Goal: Transaction & Acquisition: Purchase product/service

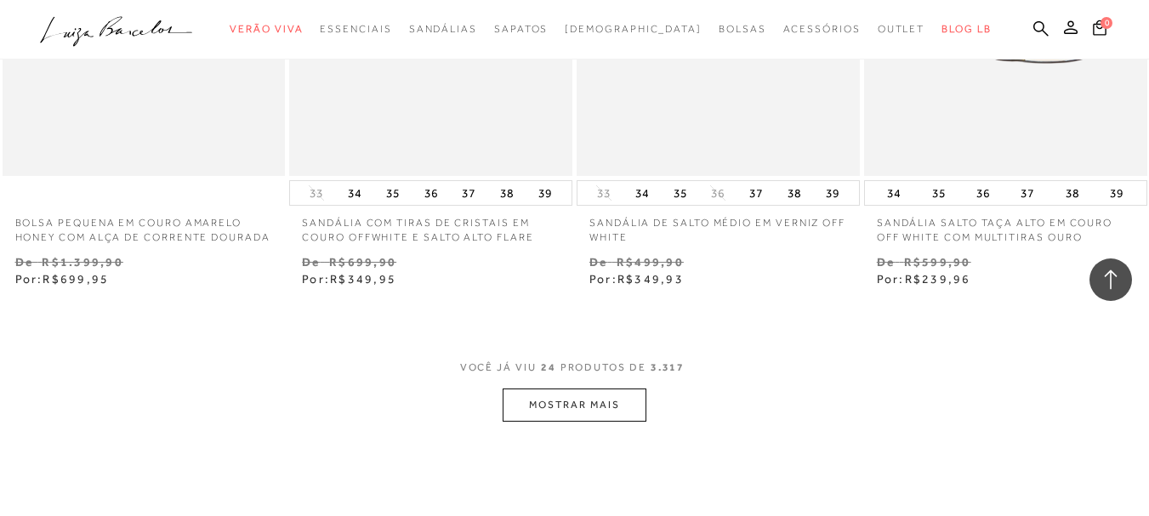
scroll to position [3231, 0]
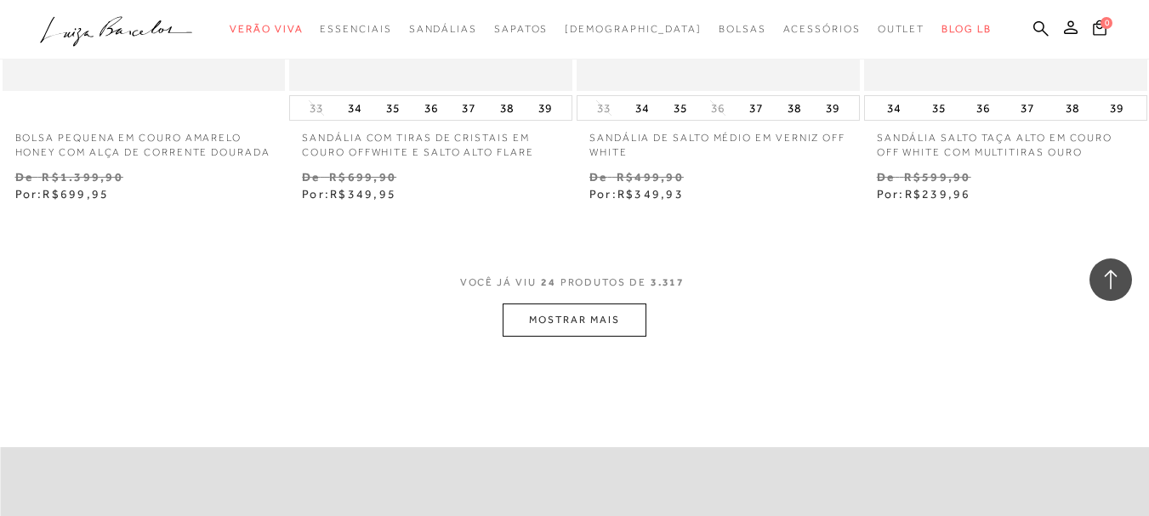
click at [560, 333] on button "MOSTRAR MAIS" at bounding box center [574, 320] width 143 height 33
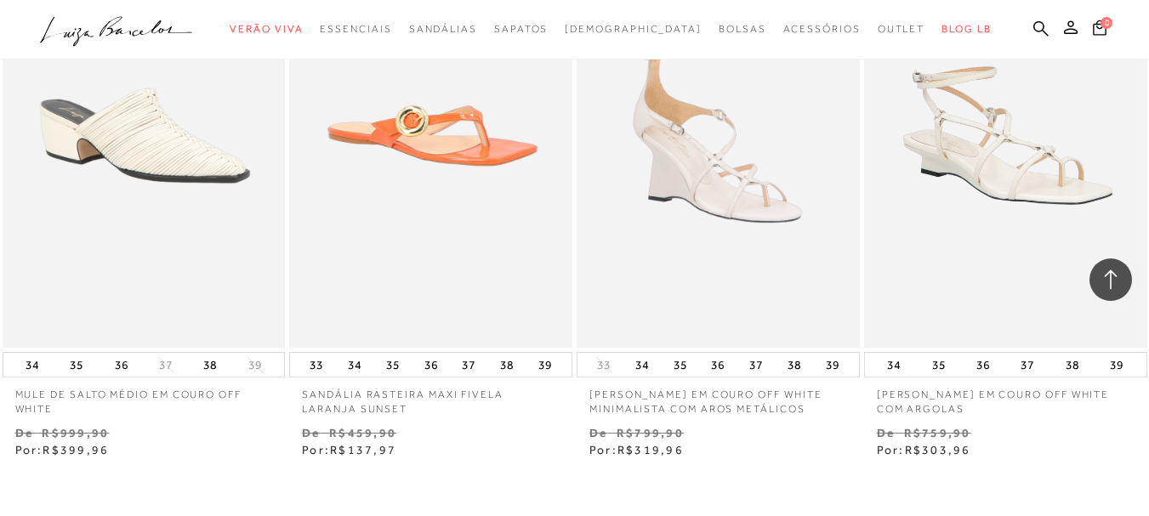
scroll to position [6547, 0]
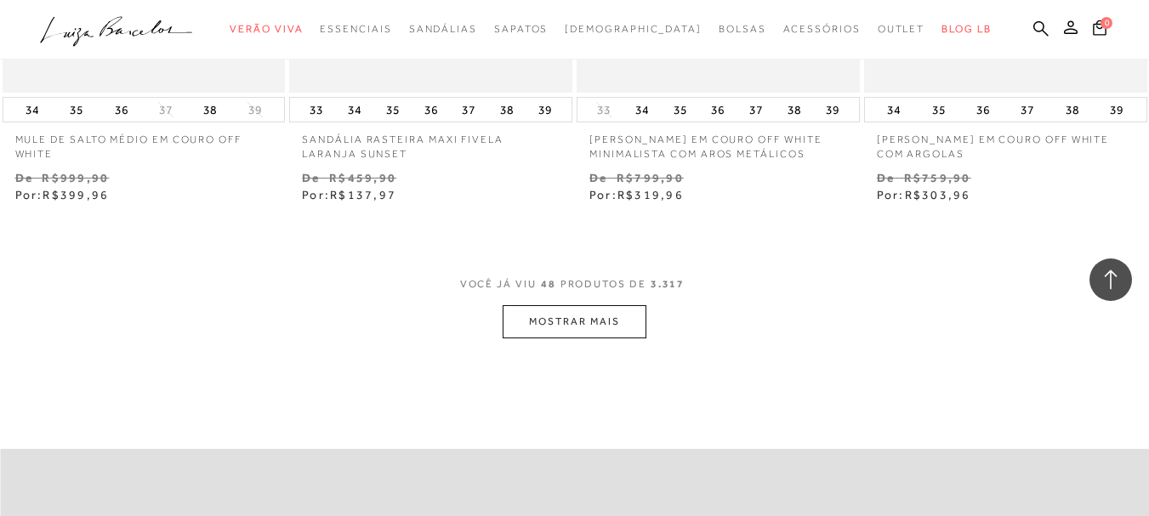
click at [605, 323] on button "MOSTRAR MAIS" at bounding box center [574, 321] width 143 height 33
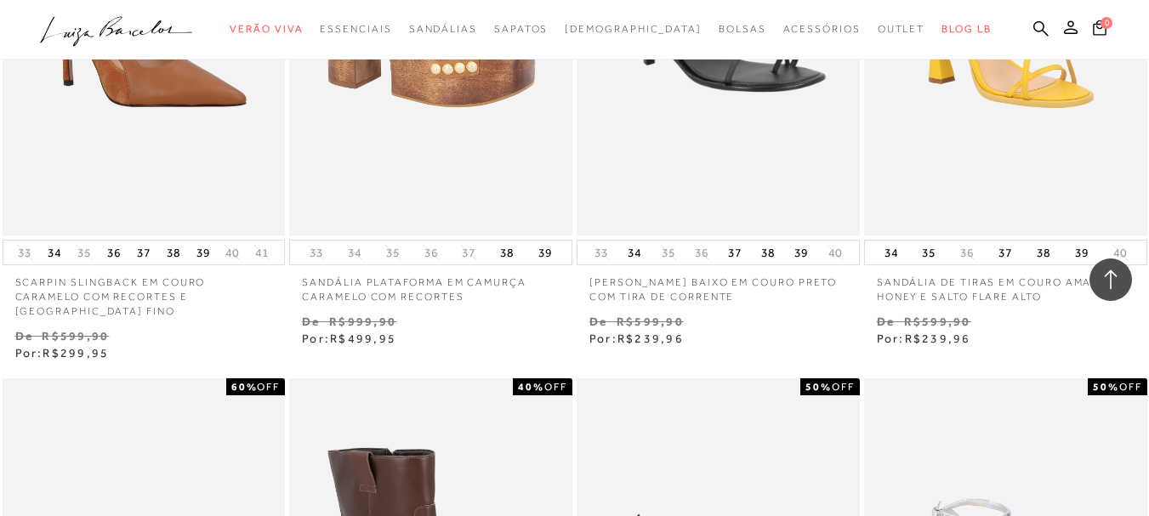
scroll to position [9013, 0]
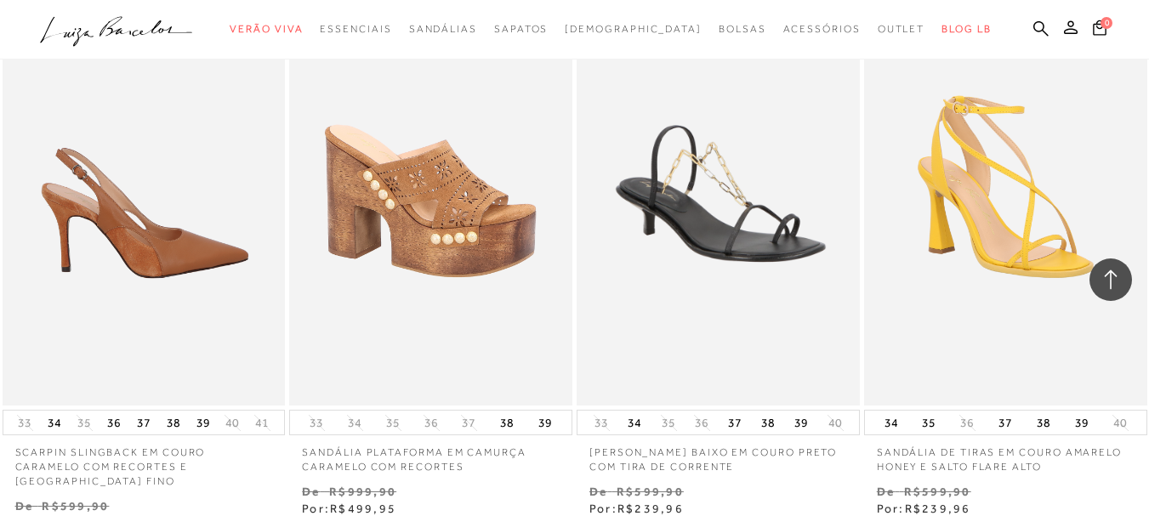
click at [193, 269] on img at bounding box center [144, 193] width 281 height 424
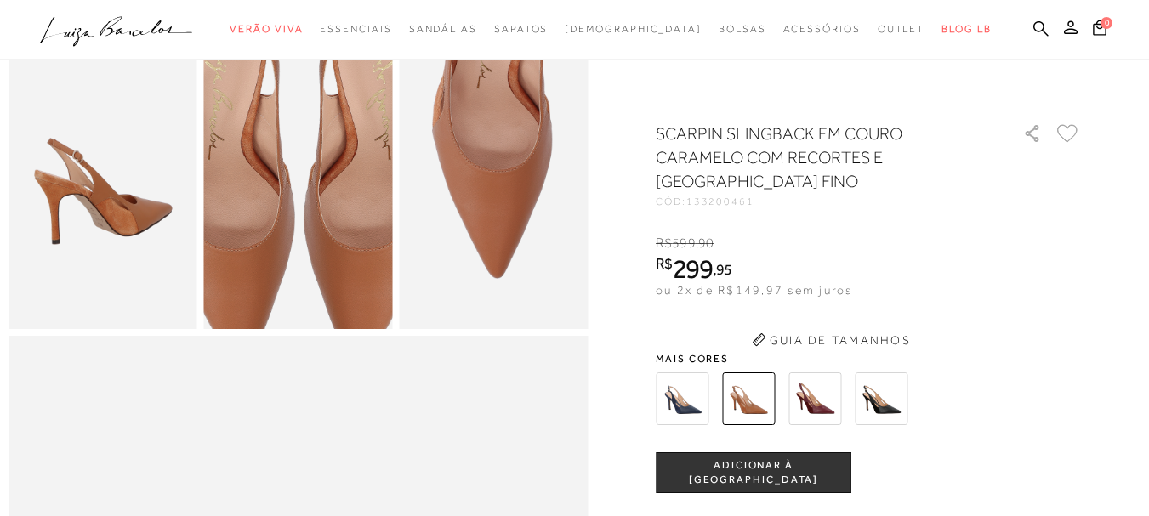
scroll to position [850, 0]
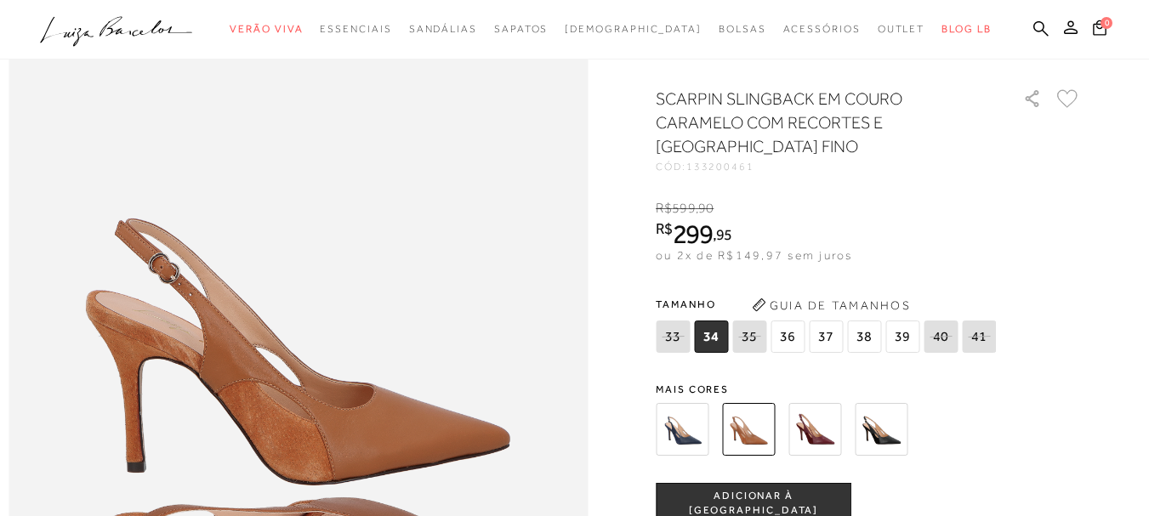
click at [903, 456] on img at bounding box center [881, 429] width 53 height 53
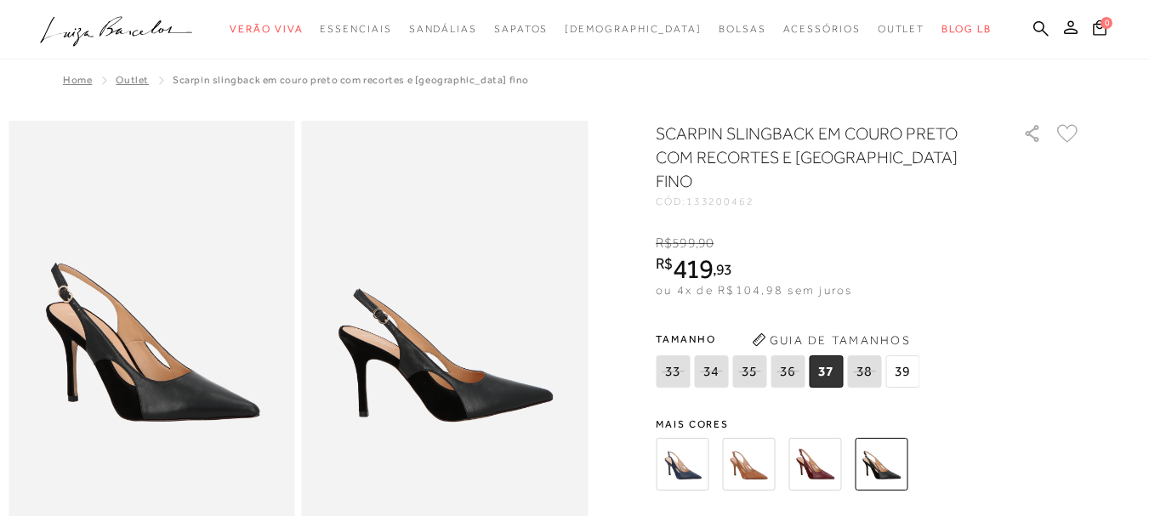
click at [803, 438] on img at bounding box center [814, 464] width 53 height 53
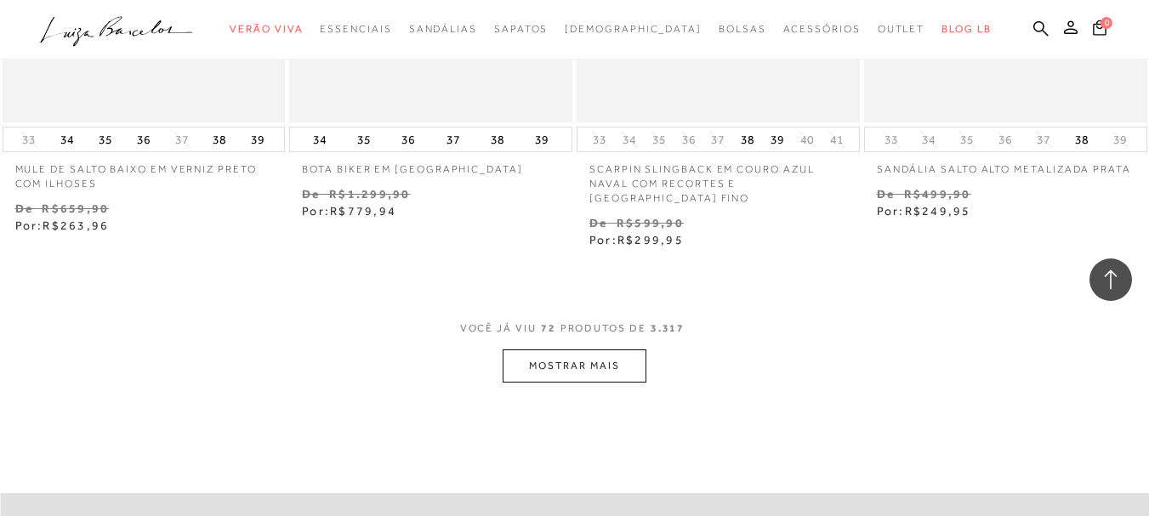
scroll to position [9948, 0]
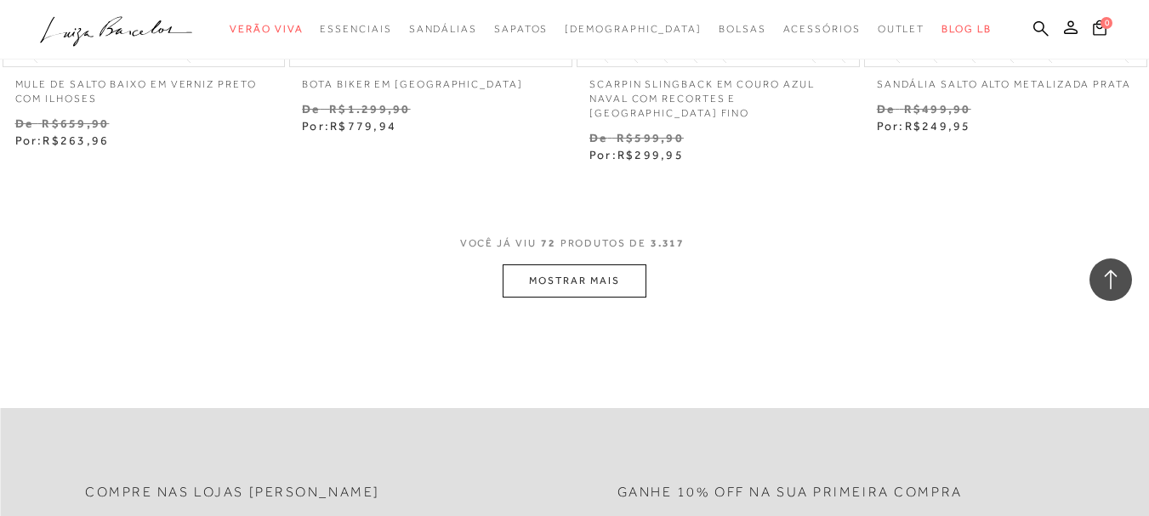
click at [567, 275] on button "MOSTRAR MAIS" at bounding box center [574, 280] width 143 height 33
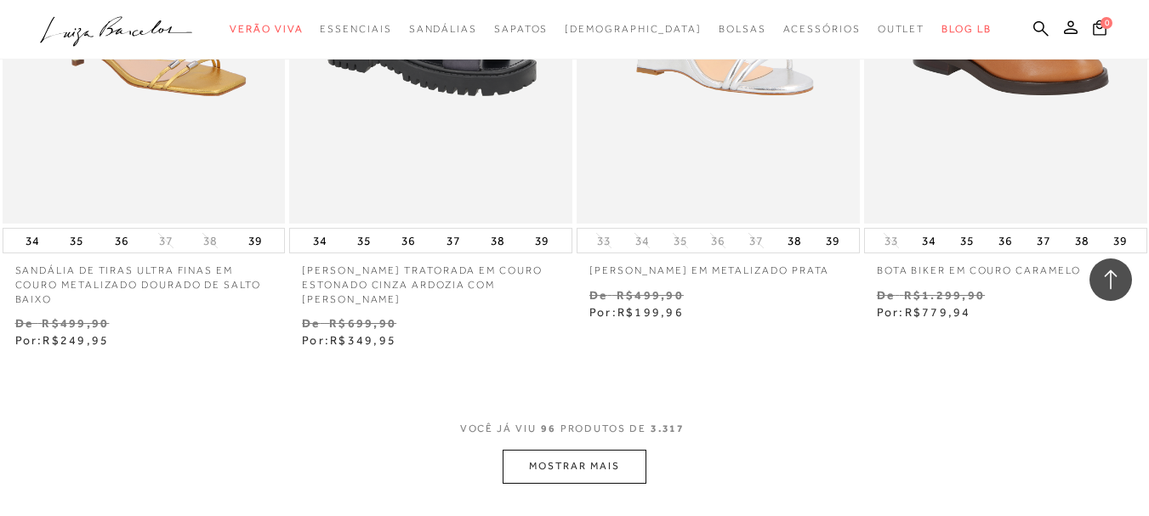
scroll to position [13349, 0]
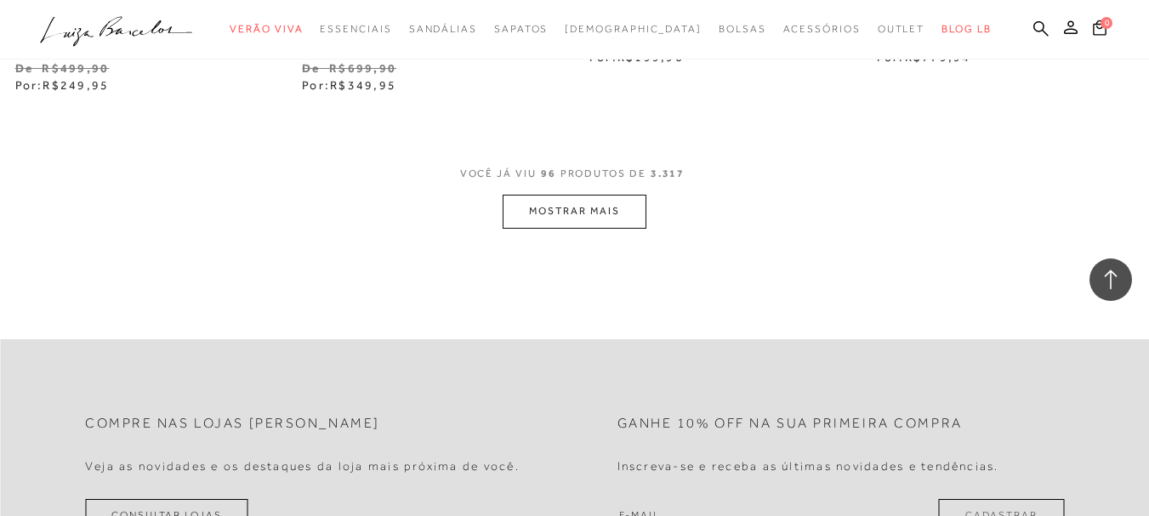
click at [610, 219] on button "MOSTRAR MAIS" at bounding box center [574, 211] width 143 height 33
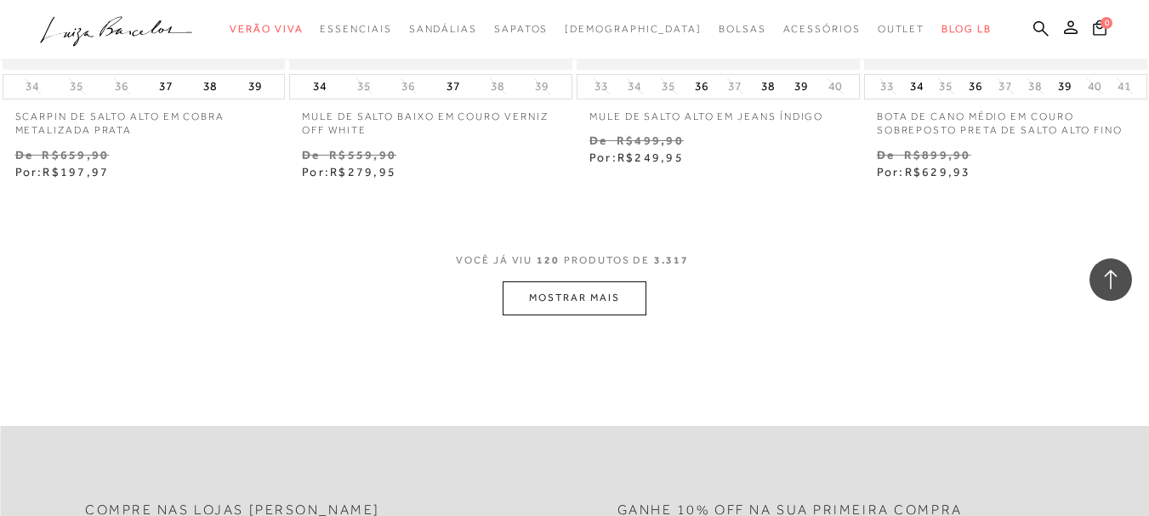
scroll to position [16666, 0]
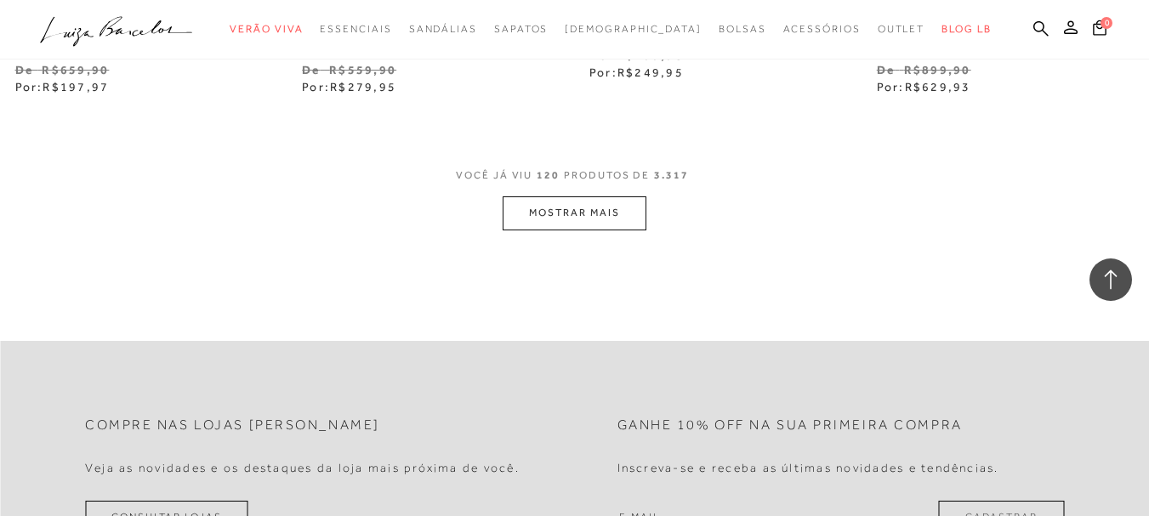
click at [604, 212] on button "MOSTRAR MAIS" at bounding box center [574, 212] width 143 height 33
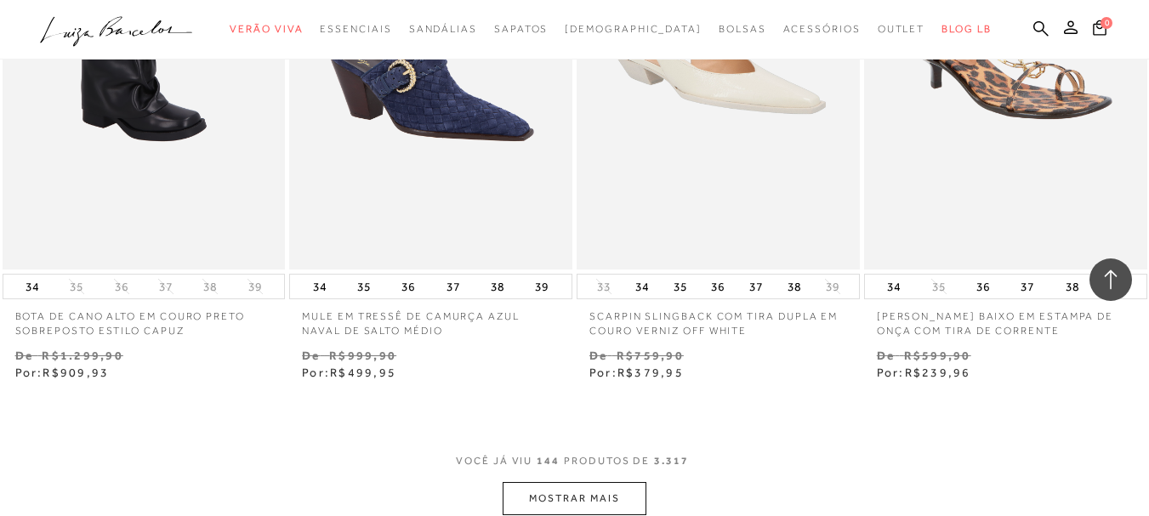
scroll to position [19982, 0]
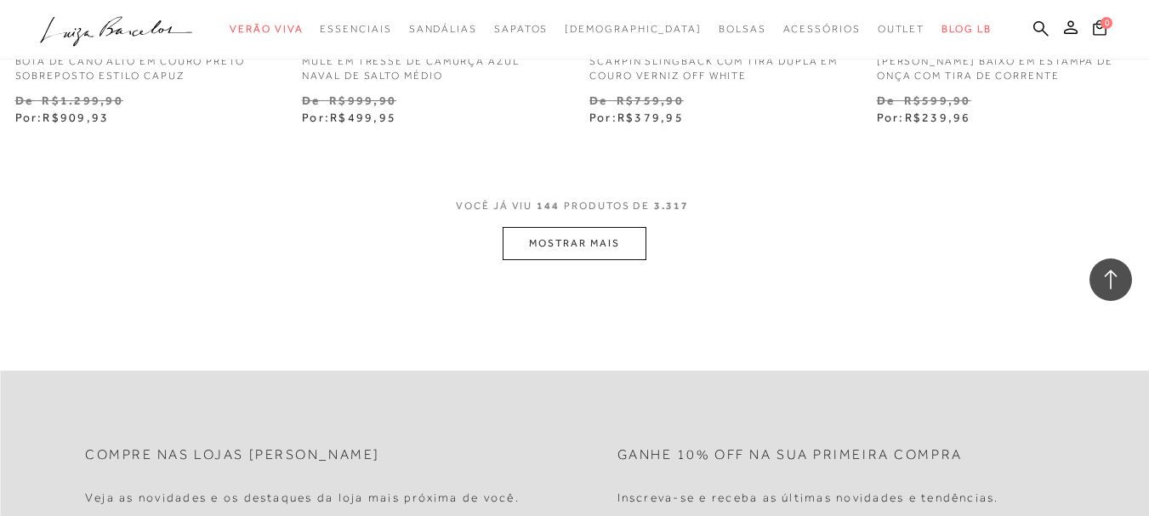
click at [616, 248] on button "MOSTRAR MAIS" at bounding box center [574, 243] width 143 height 33
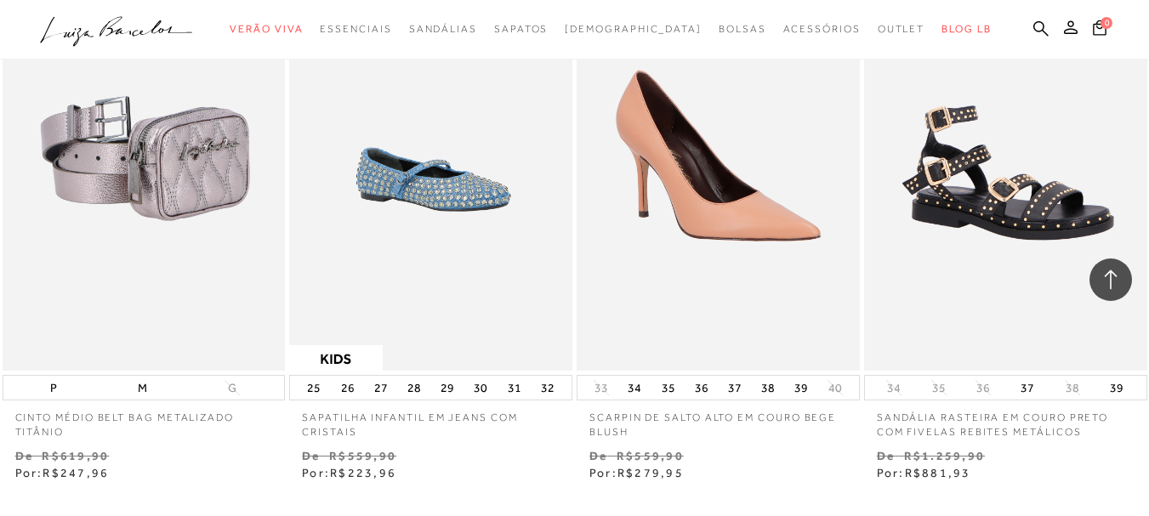
scroll to position [23298, 0]
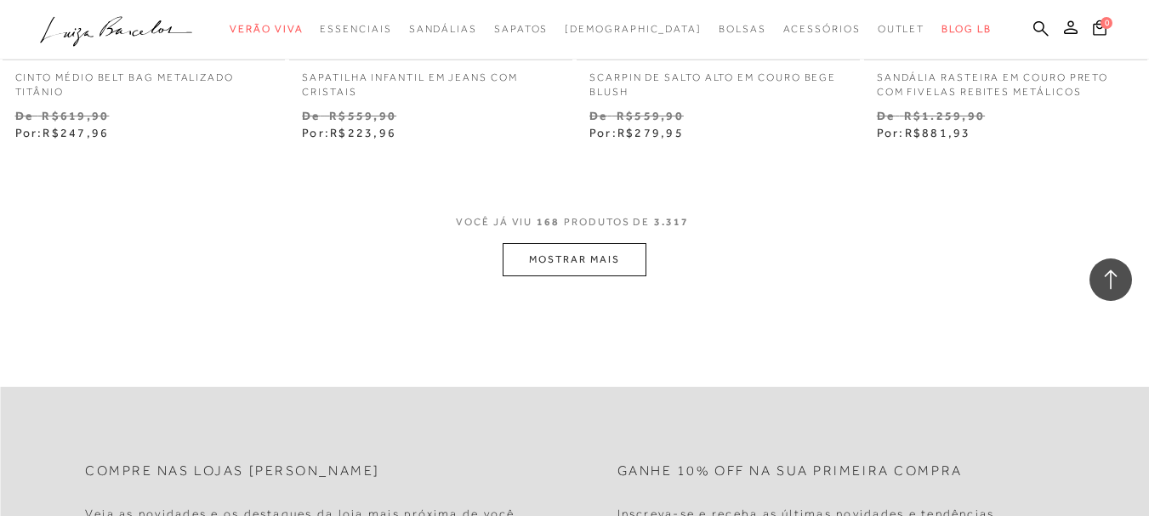
click at [551, 259] on button "MOSTRAR MAIS" at bounding box center [574, 259] width 143 height 33
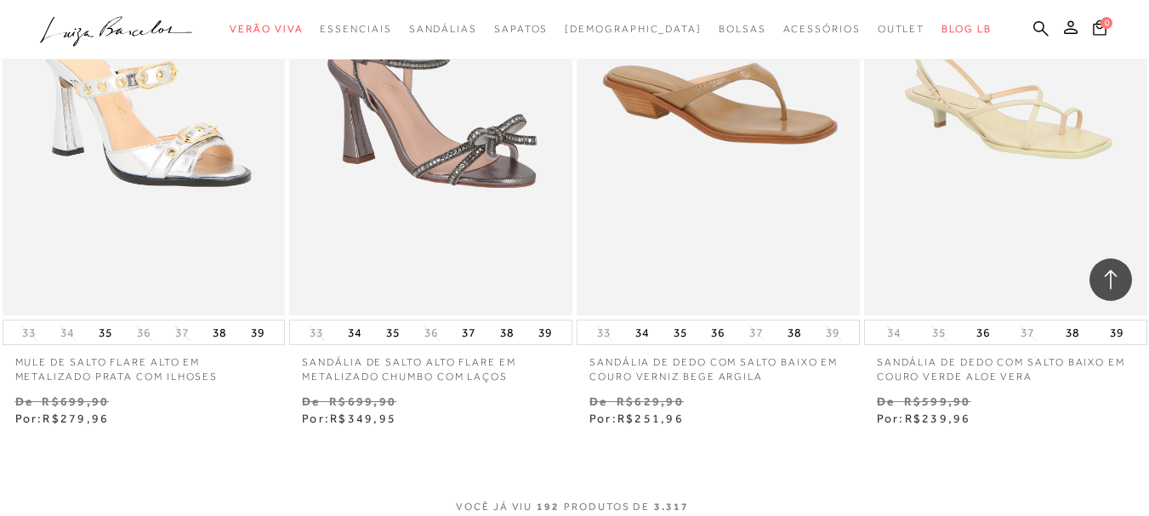
scroll to position [26614, 0]
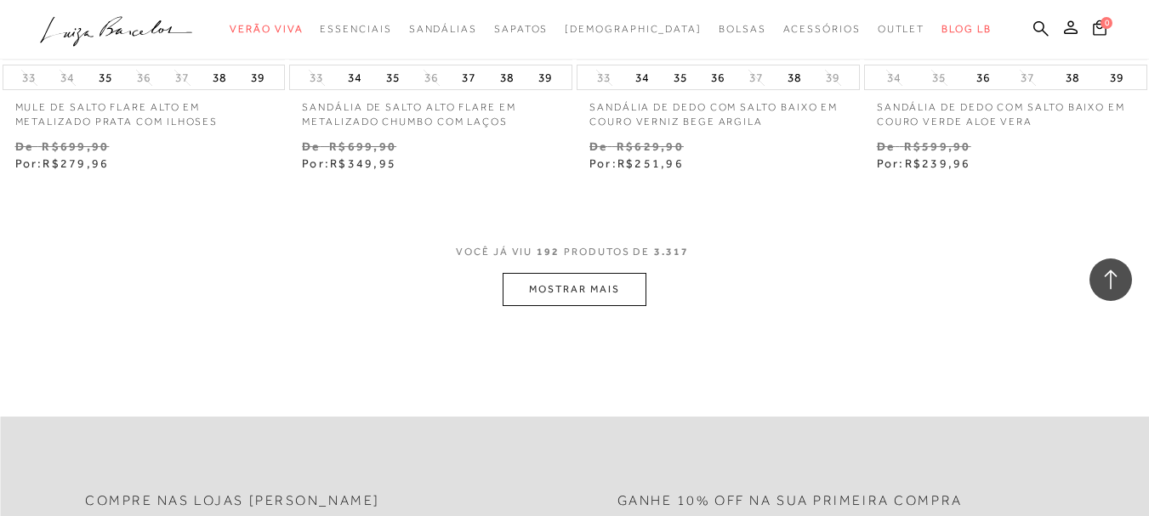
click at [596, 273] on button "MOSTRAR MAIS" at bounding box center [574, 289] width 143 height 33
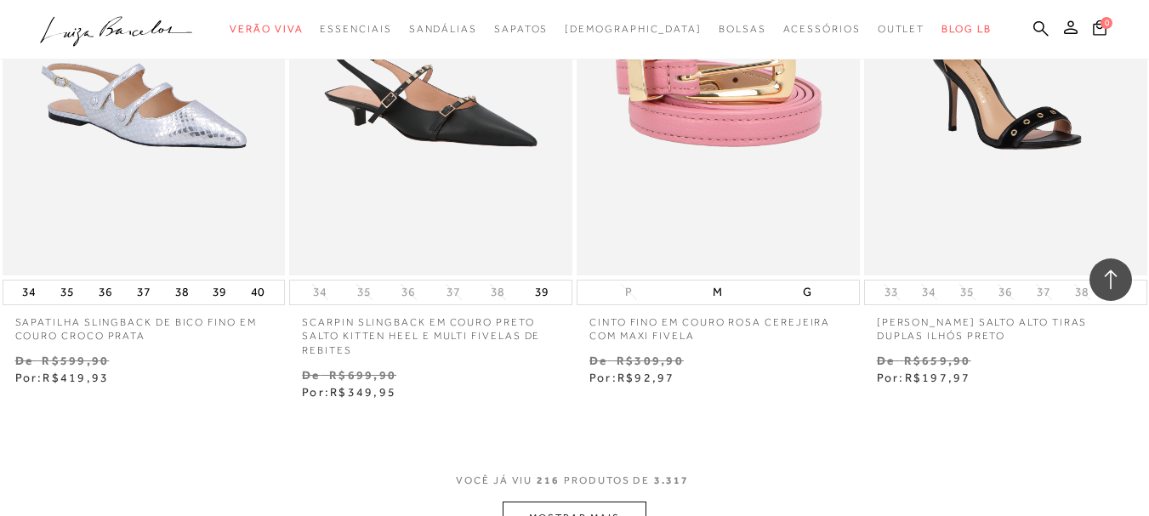
scroll to position [29675, 0]
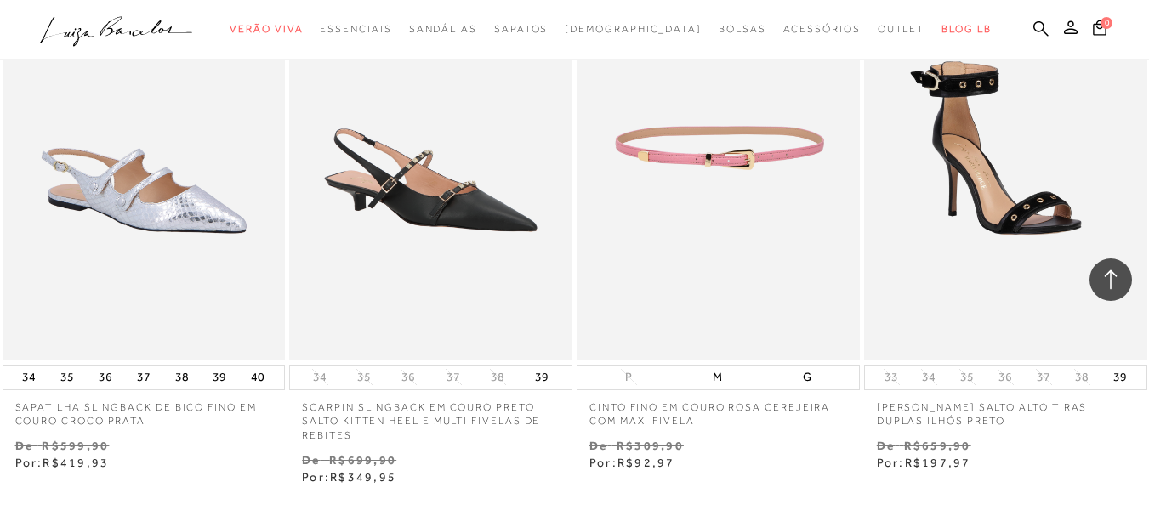
click at [775, 196] on img at bounding box center [718, 147] width 281 height 424
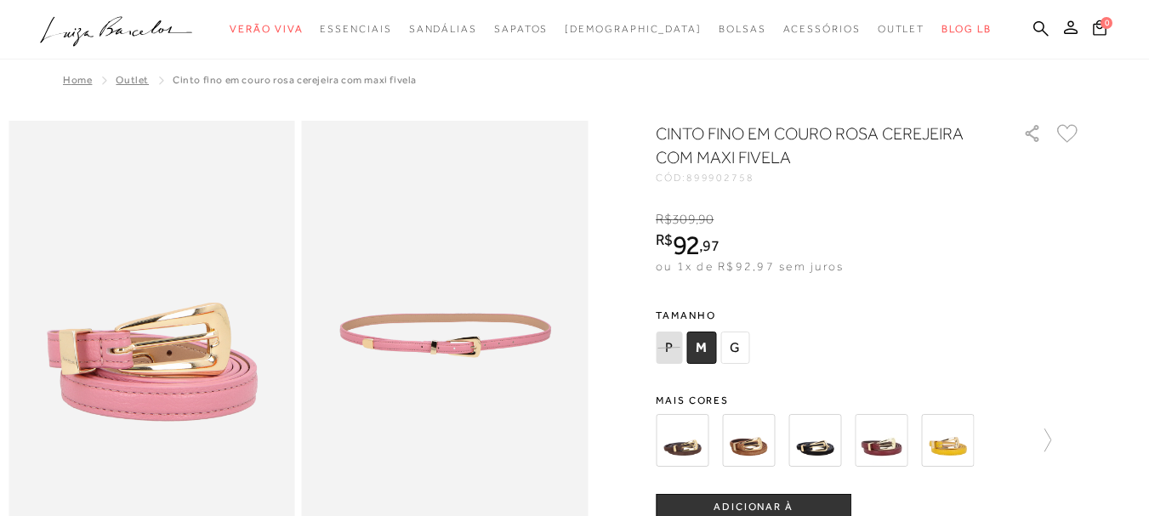
click at [773, 436] on img at bounding box center [748, 440] width 53 height 53
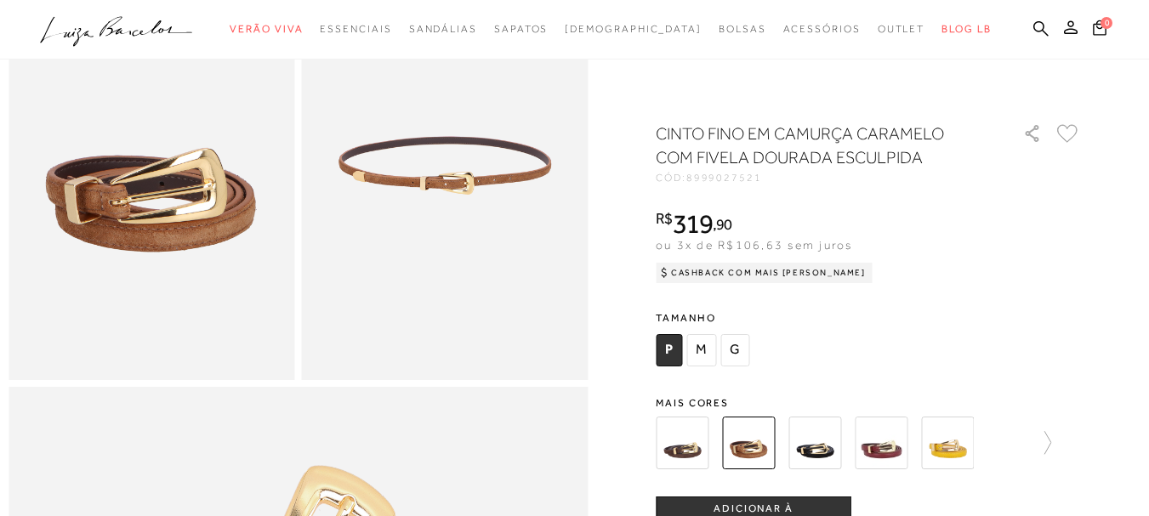
scroll to position [255, 0]
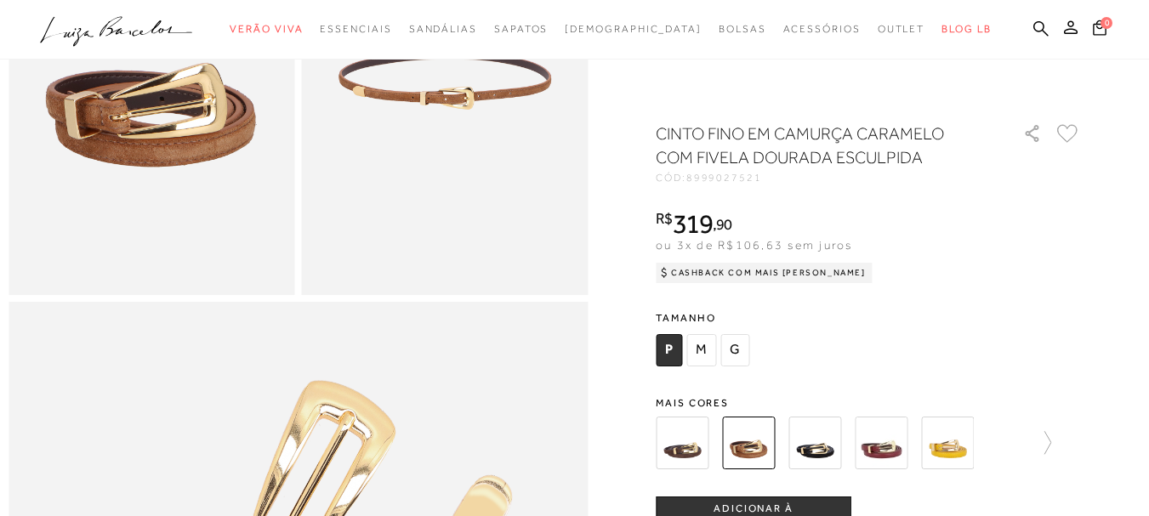
click at [678, 346] on span "P" at bounding box center [669, 350] width 26 height 32
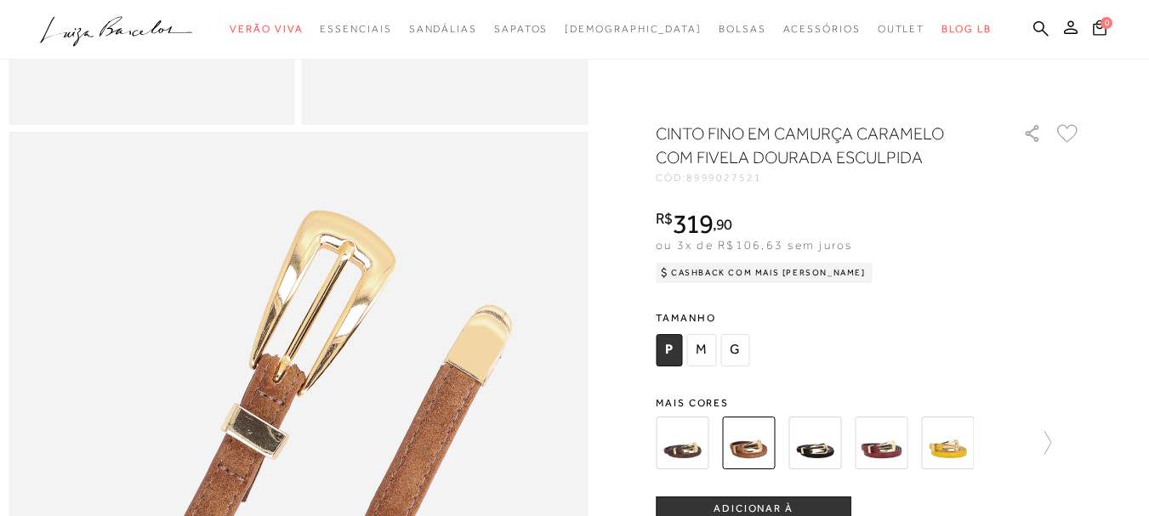
click at [895, 434] on img at bounding box center [881, 443] width 53 height 53
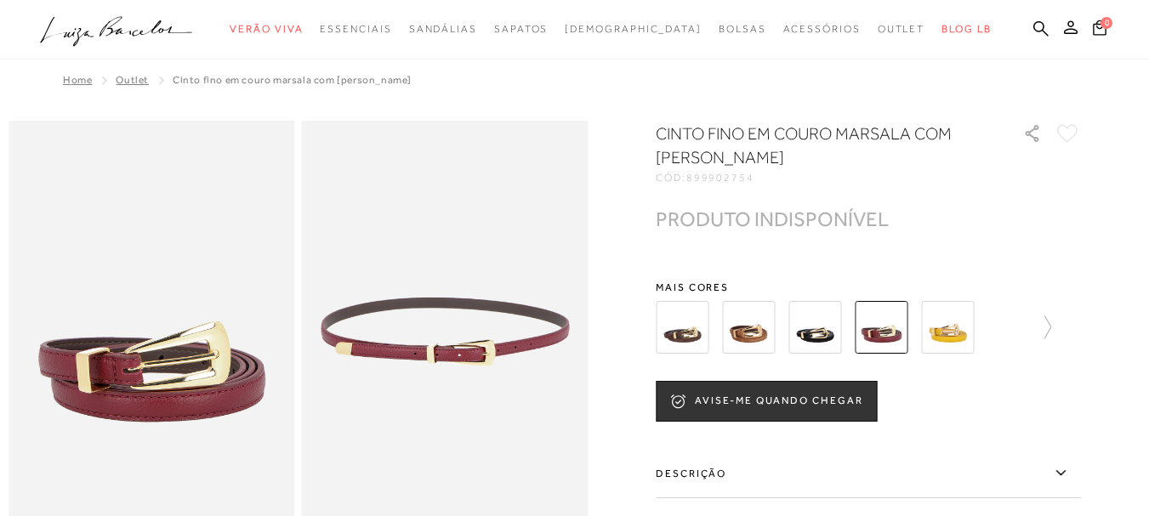
click at [743, 324] on img at bounding box center [748, 327] width 53 height 53
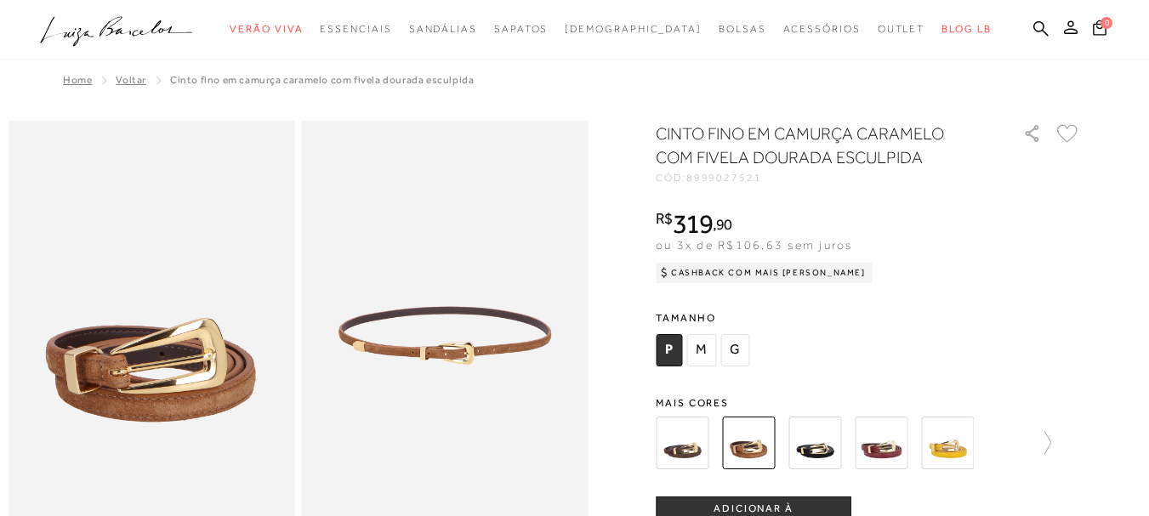
click at [690, 341] on div "P M G" at bounding box center [705, 352] width 98 height 37
drag, startPoint x: 676, startPoint y: 388, endPoint x: 695, endPoint y: 417, distance: 35.2
click at [1059, 438] on div at bounding box center [868, 443] width 425 height 63
click at [1051, 439] on icon at bounding box center [1039, 443] width 24 height 24
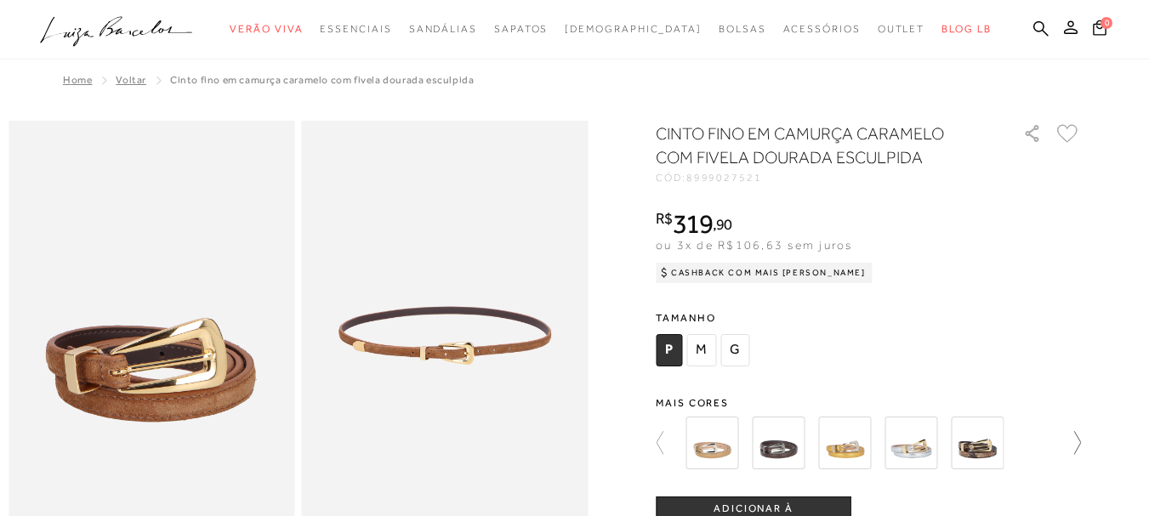
click at [1053, 439] on div at bounding box center [868, 443] width 425 height 63
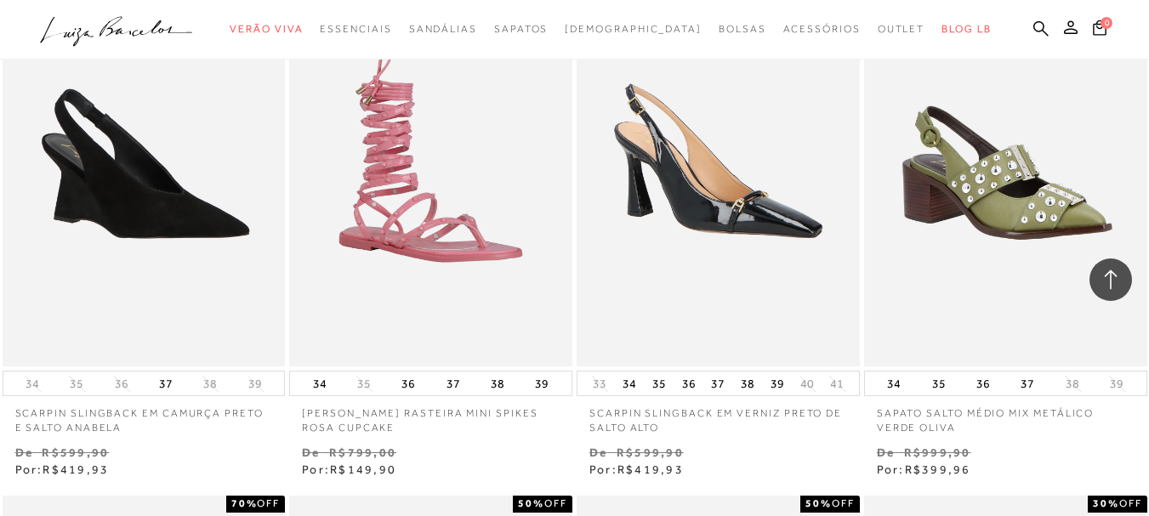
scroll to position [15815, 0]
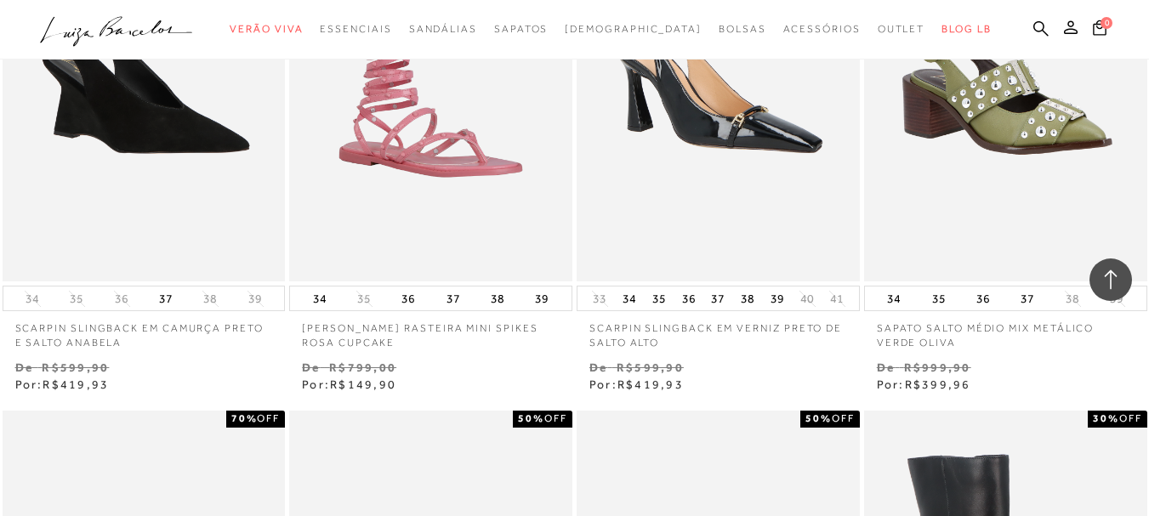
drag, startPoint x: 203, startPoint y: 155, endPoint x: 0, endPoint y: 427, distance: 339.6
click at [203, 157] on img at bounding box center [144, 69] width 281 height 424
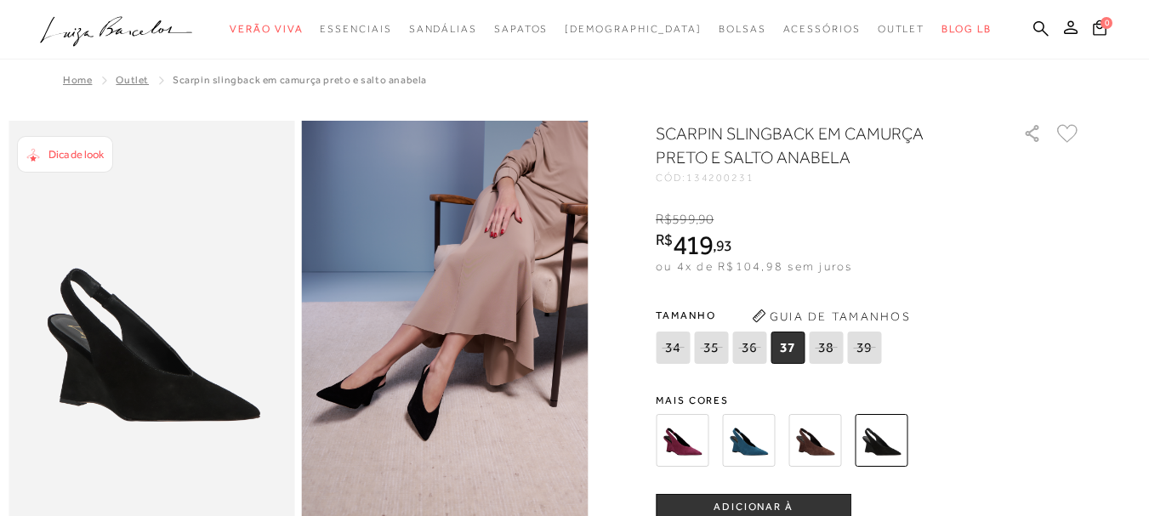
click at [819, 428] on img at bounding box center [814, 440] width 53 height 53
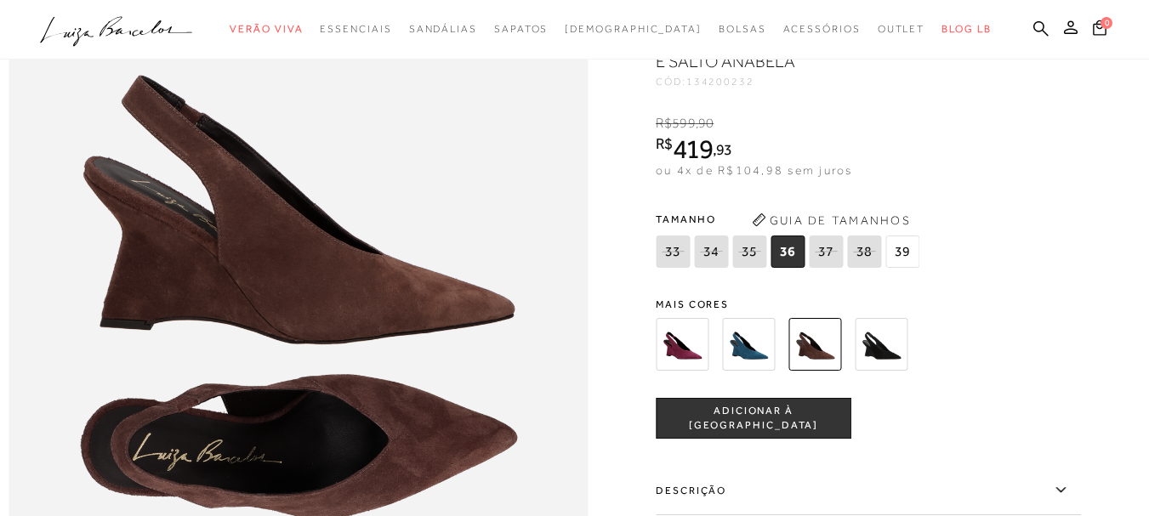
scroll to position [850, 0]
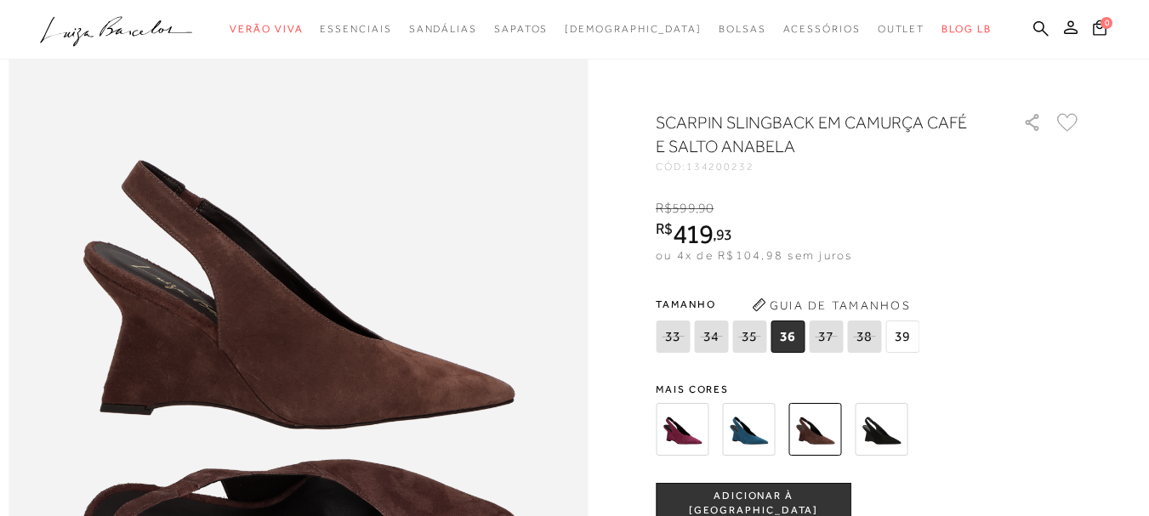
click at [883, 452] on img at bounding box center [881, 429] width 53 height 53
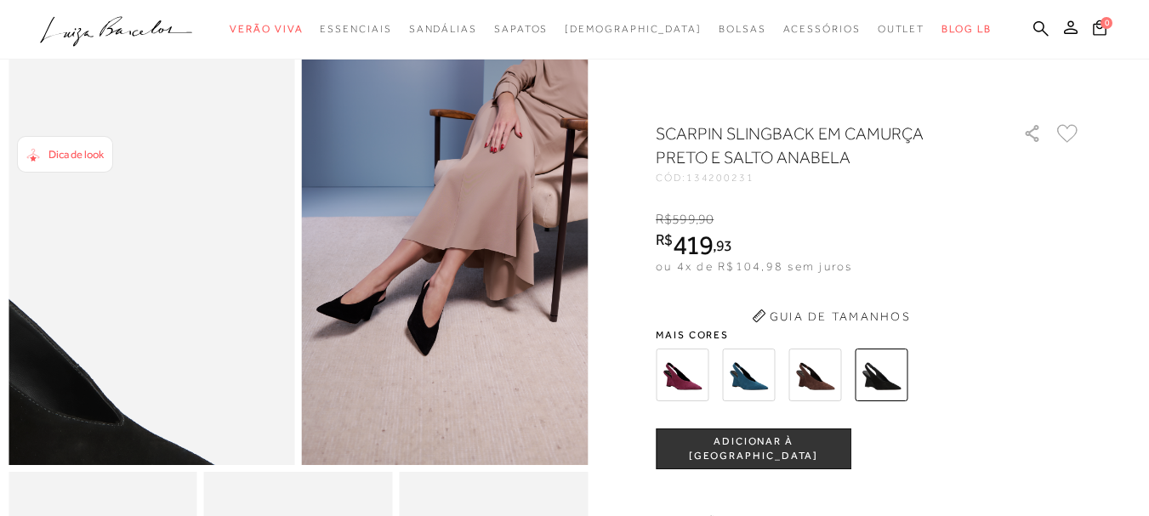
scroll to position [340, 0]
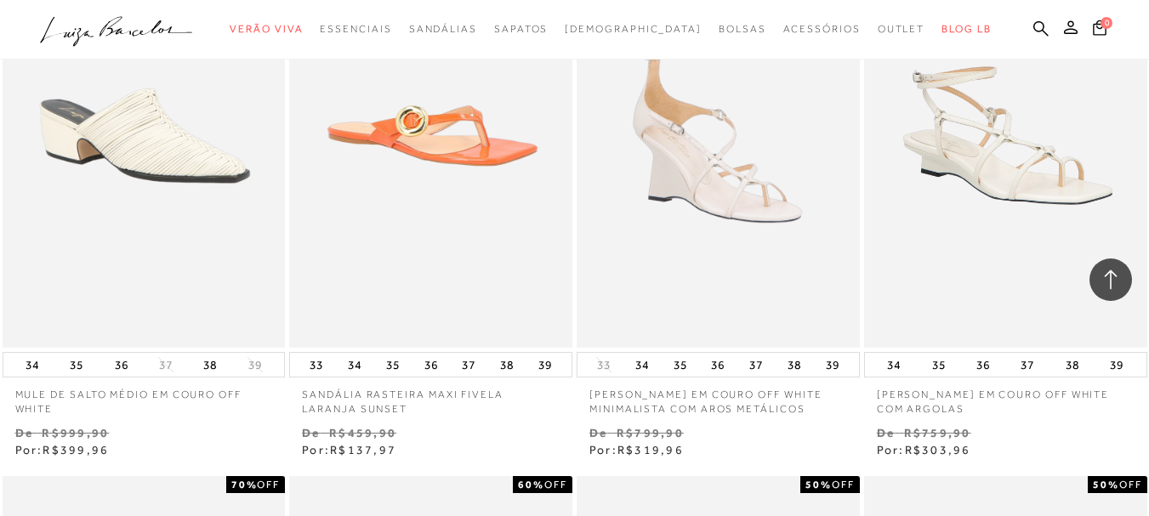
scroll to position [7142, 0]
